Goal: Task Accomplishment & Management: Use online tool/utility

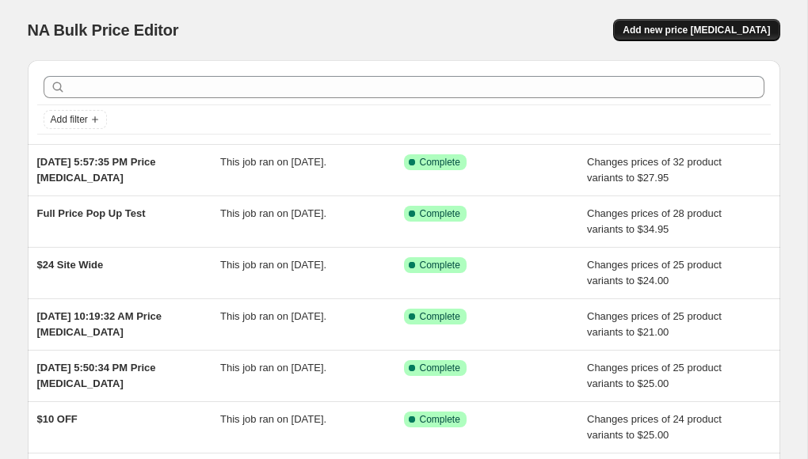
click at [623, 24] on span "Add new price [MEDICAL_DATA]" at bounding box center [696, 30] width 147 height 13
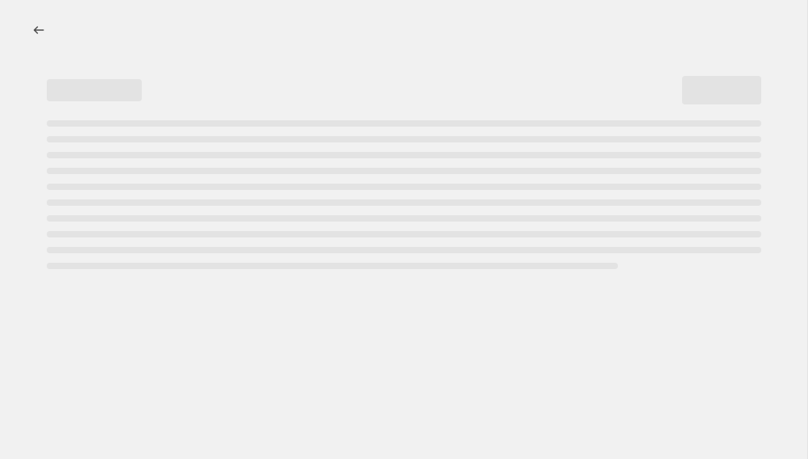
select select "percentage"
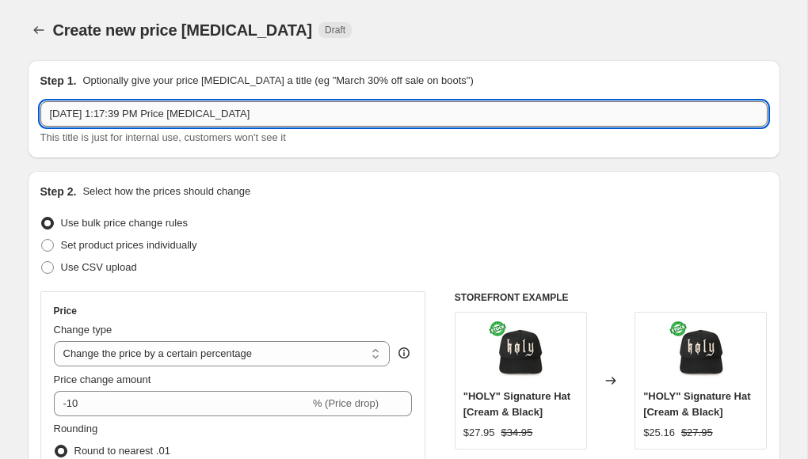
click at [235, 101] on input "Aug 25, 2025, 1:17:39 PM Price change job" at bounding box center [403, 113] width 727 height 25
type input "$10 OFF"
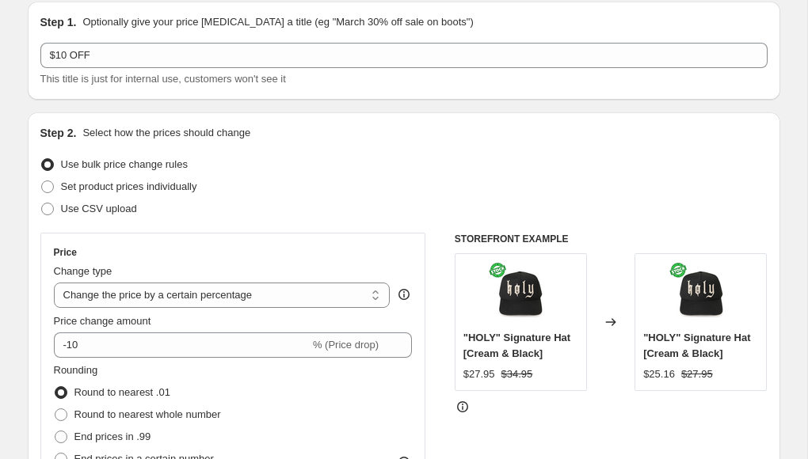
scroll to position [116, 0]
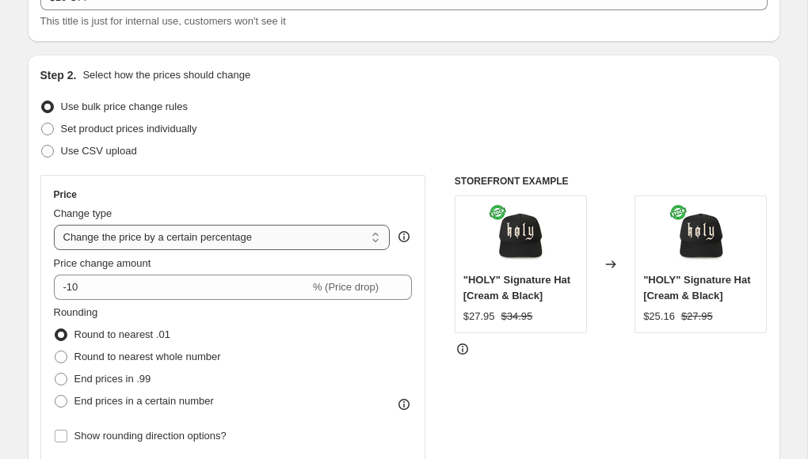
click at [198, 225] on select "Change the price to a certain amount Change the price by a certain amount Chang…" at bounding box center [222, 237] width 337 height 25
select select "to"
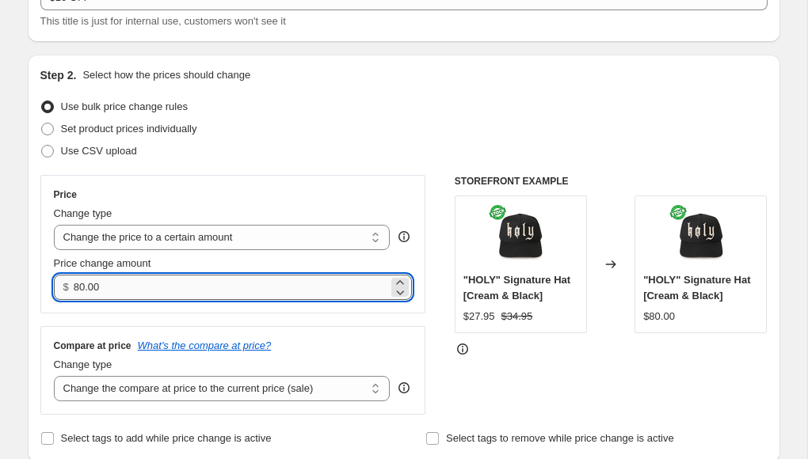
click at [178, 275] on input "80.00" at bounding box center [231, 287] width 315 height 25
type input "24.95"
click at [225, 376] on select "Change the compare at price to the current price (sale) Change the compare at p…" at bounding box center [222, 388] width 337 height 25
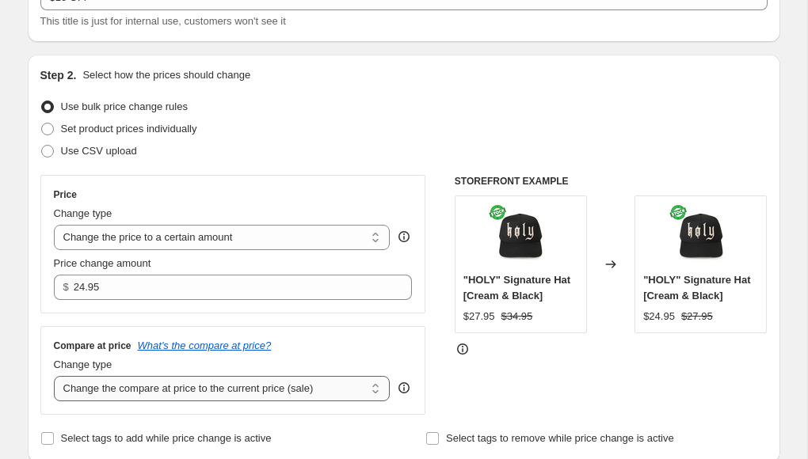
select select "to"
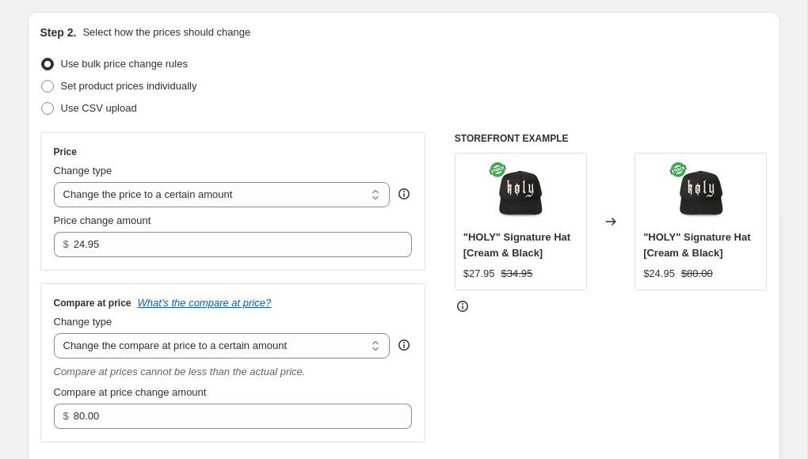
scroll to position [165, 0]
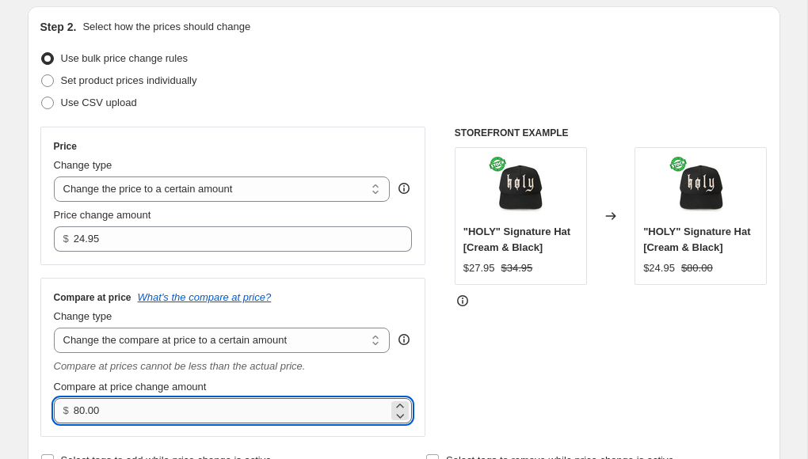
click at [185, 398] on input "80.00" at bounding box center [231, 410] width 315 height 25
click at [187, 301] on div "Compare at price What's the compare at price? Change type Change the compare at…" at bounding box center [233, 357] width 386 height 159
click at [182, 398] on input "80.00" at bounding box center [231, 410] width 315 height 25
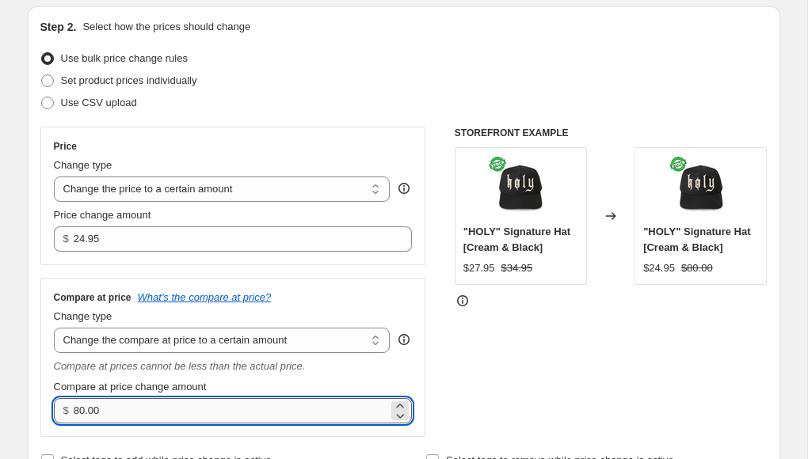
click at [174, 398] on input "80.00" at bounding box center [231, 410] width 315 height 25
type input "34.95"
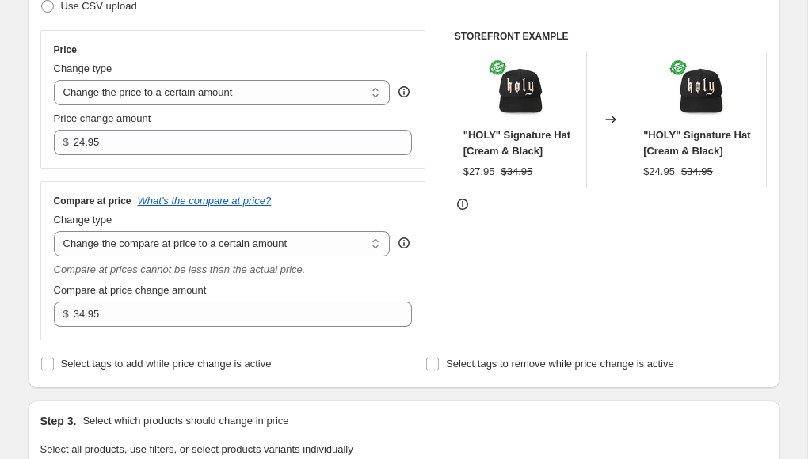
scroll to position [263, 0]
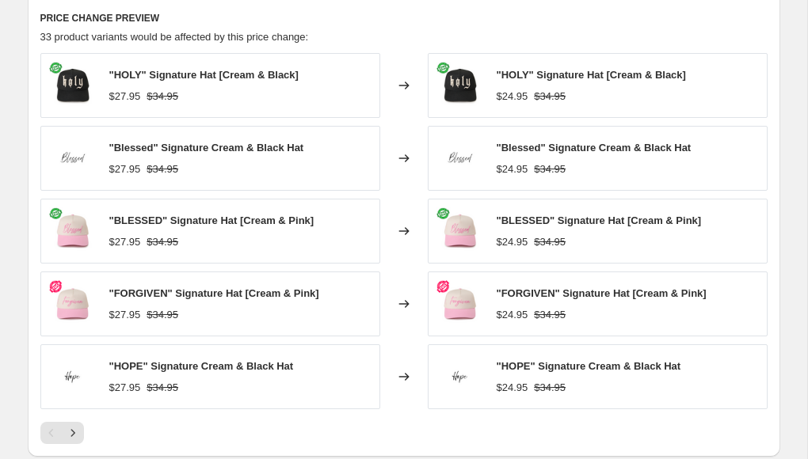
scroll to position [844, 0]
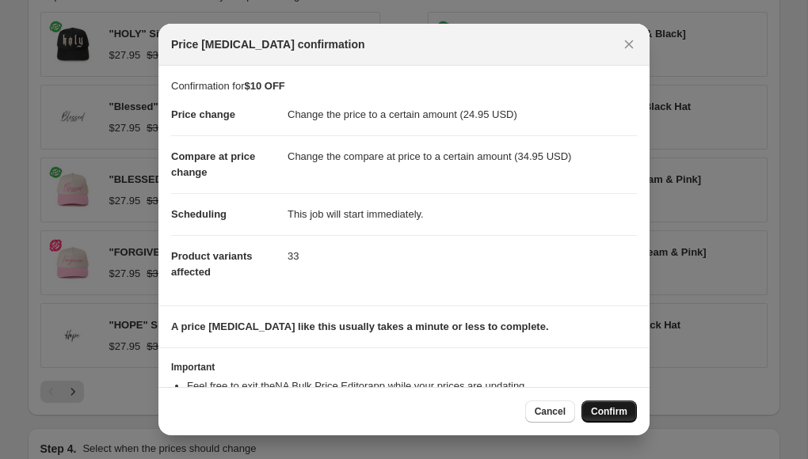
click at [591, 406] on span "Confirm" at bounding box center [609, 412] width 36 height 13
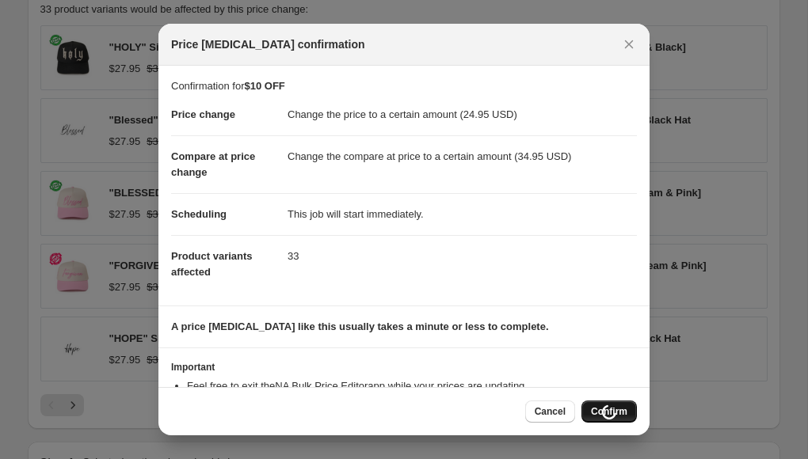
scroll to position [844, 0]
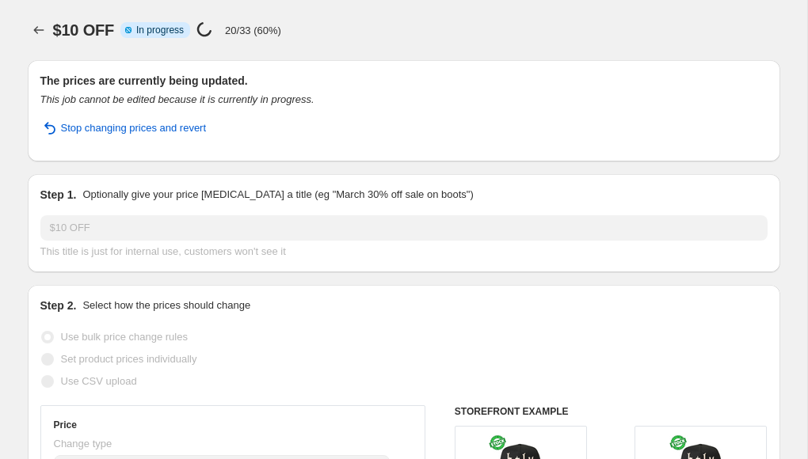
select select "to"
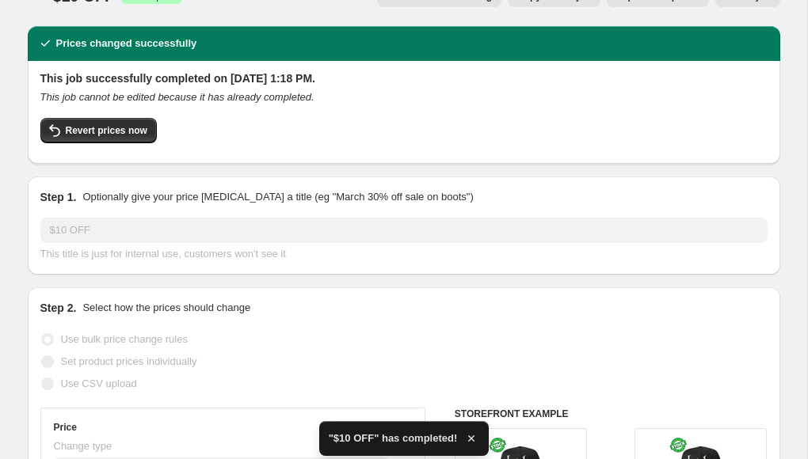
scroll to position [44, 0]
